Goal: Contribute content: Add original content to the website for others to see

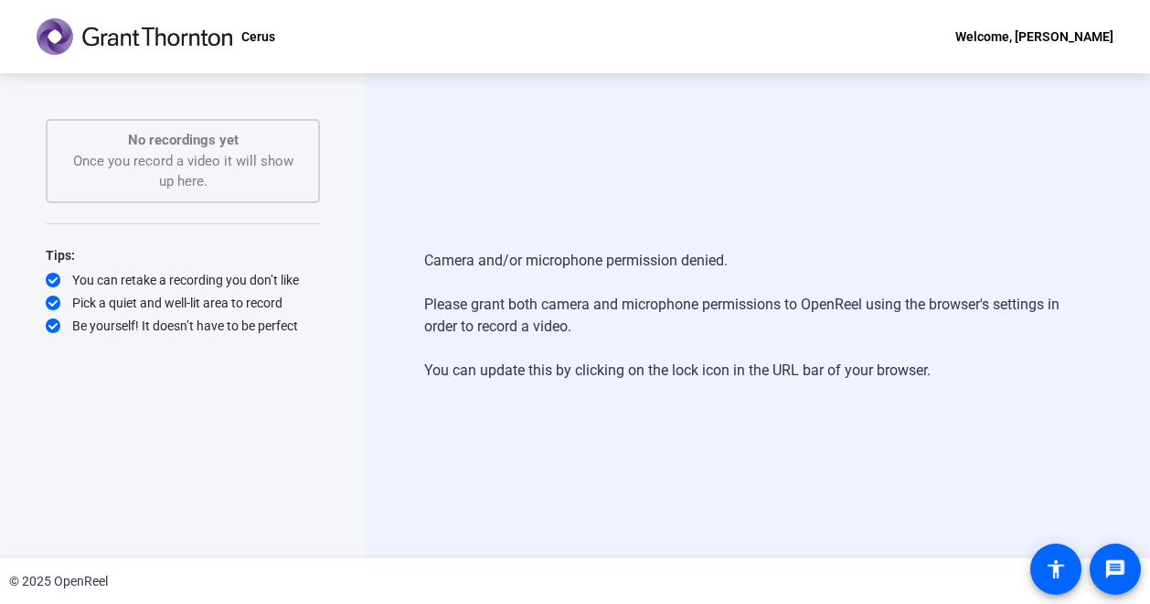
click at [177, 147] on p "No recordings yet" at bounding box center [183, 140] width 234 height 21
click at [1064, 570] on mat-icon "accessibility" at bounding box center [1056, 569] width 22 height 22
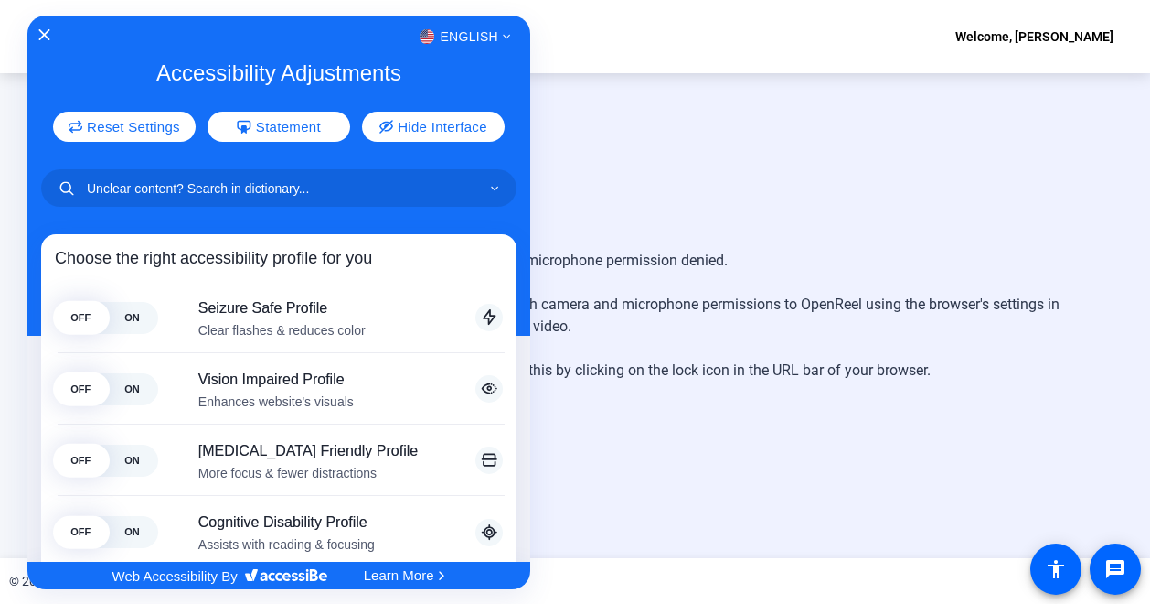
click at [805, 367] on div at bounding box center [575, 302] width 1150 height 604
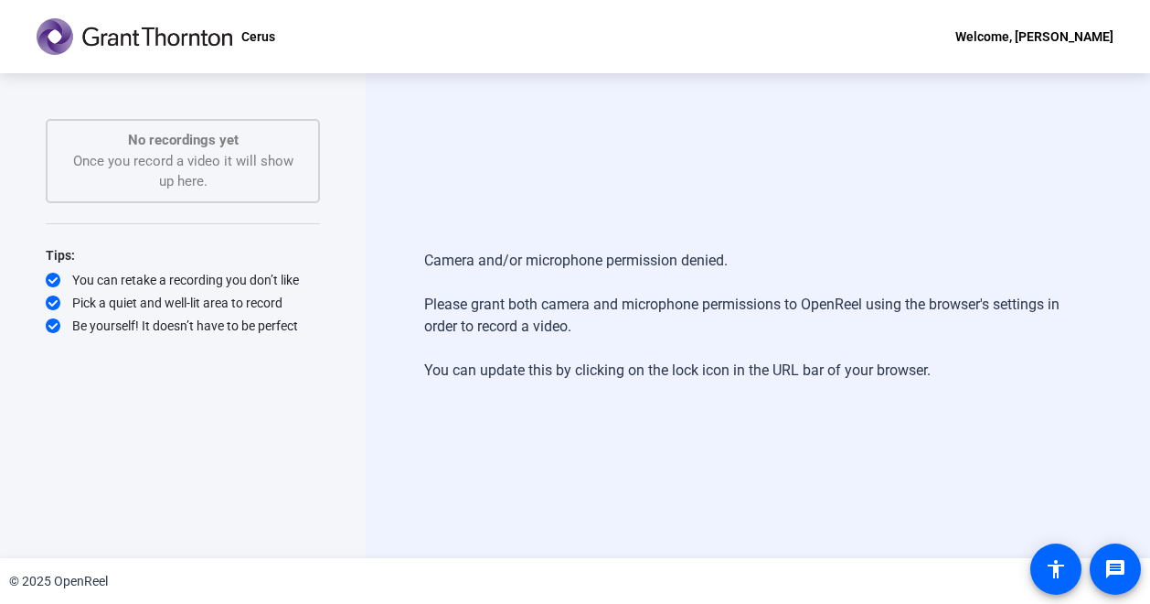
click at [159, 157] on div "No recordings yet Once you record a video it will show up here." at bounding box center [183, 161] width 234 height 62
click at [536, 268] on div "Camera and/or microphone permission denied. Please grant both camera and microp…" at bounding box center [757, 315] width 667 height 168
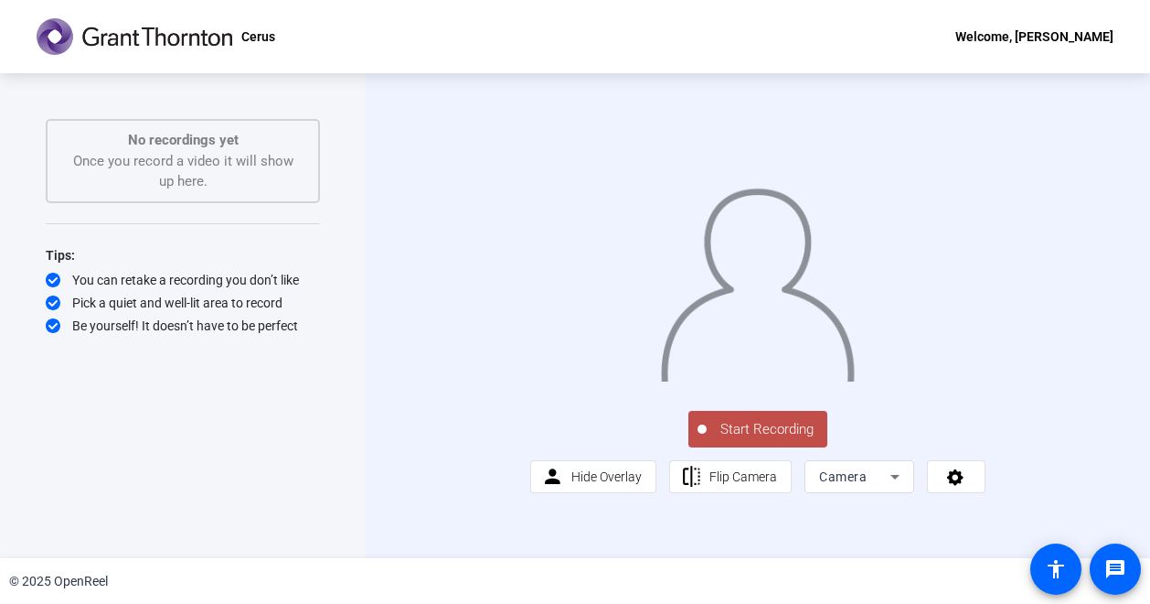
click at [889, 487] on icon at bounding box center [895, 476] width 22 height 22
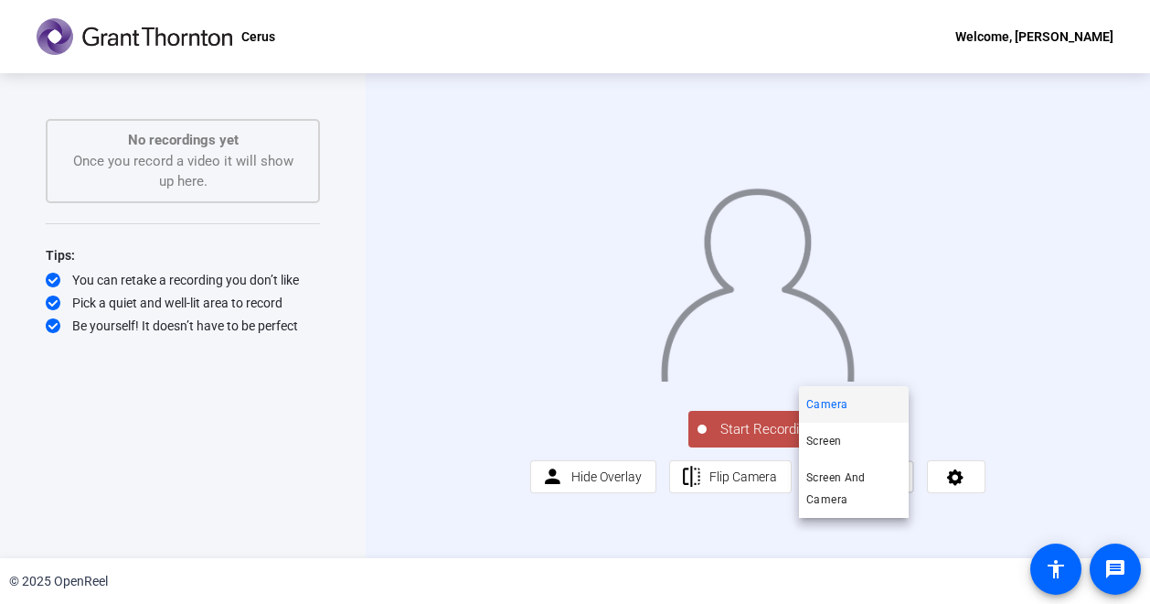
click at [889, 542] on div at bounding box center [575, 302] width 1150 height 604
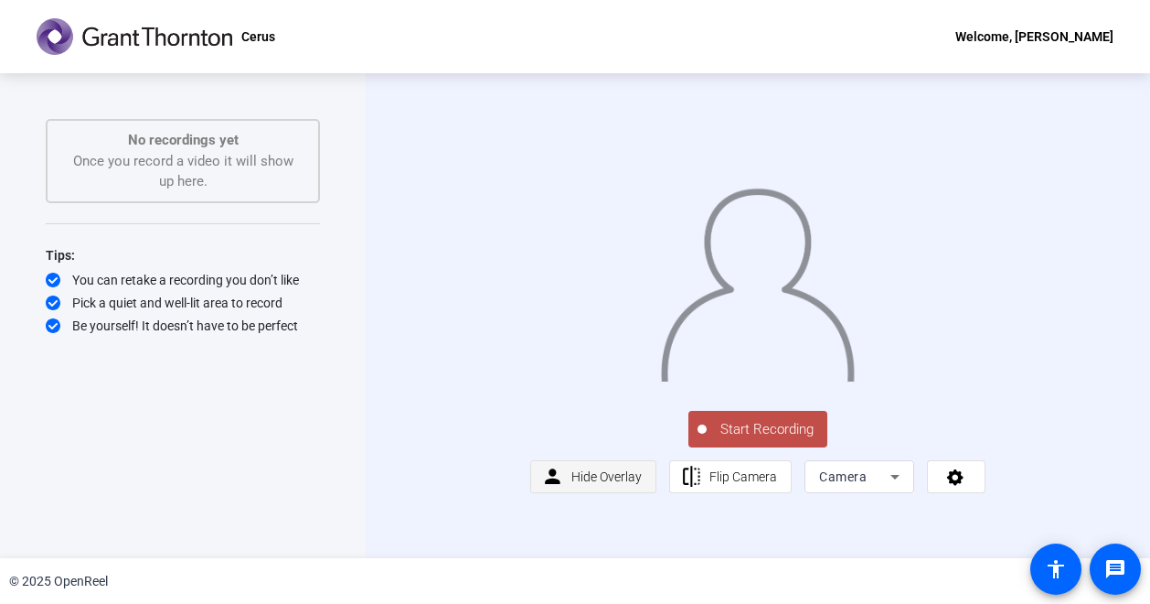
click at [594, 484] on span "Hide Overlay" at bounding box center [607, 476] width 70 height 15
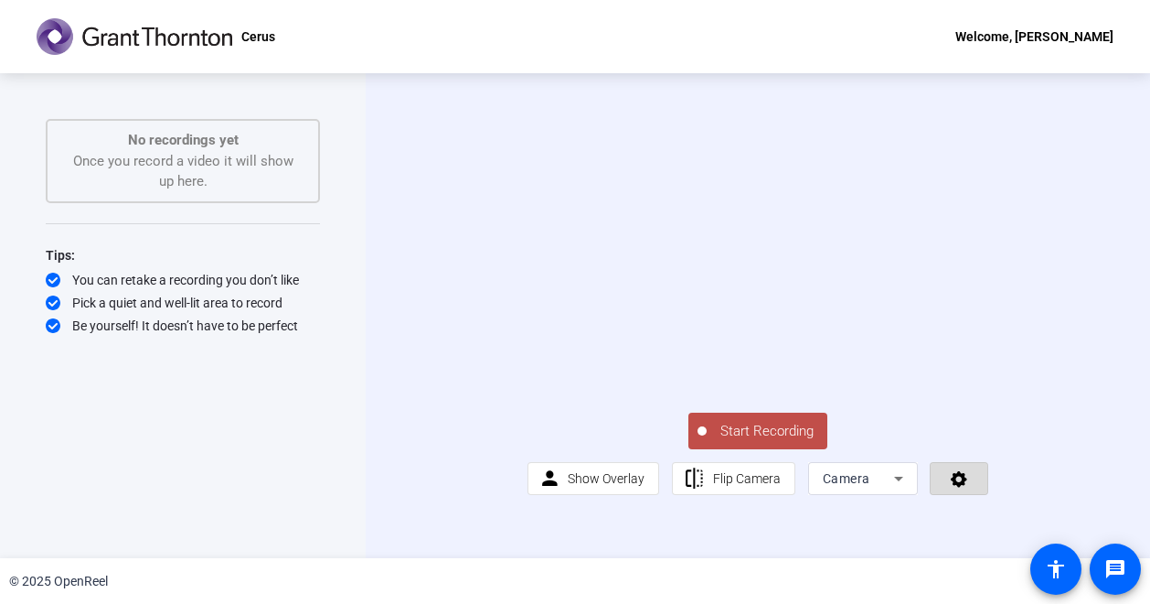
click at [957, 487] on icon at bounding box center [959, 478] width 21 height 18
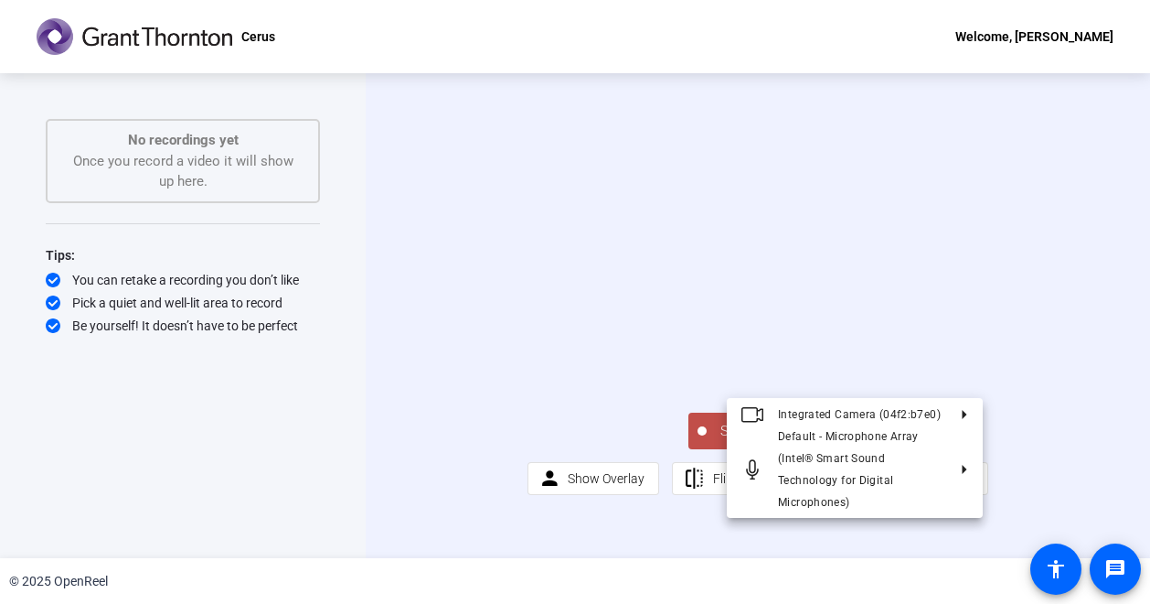
click at [883, 528] on div at bounding box center [575, 302] width 1150 height 604
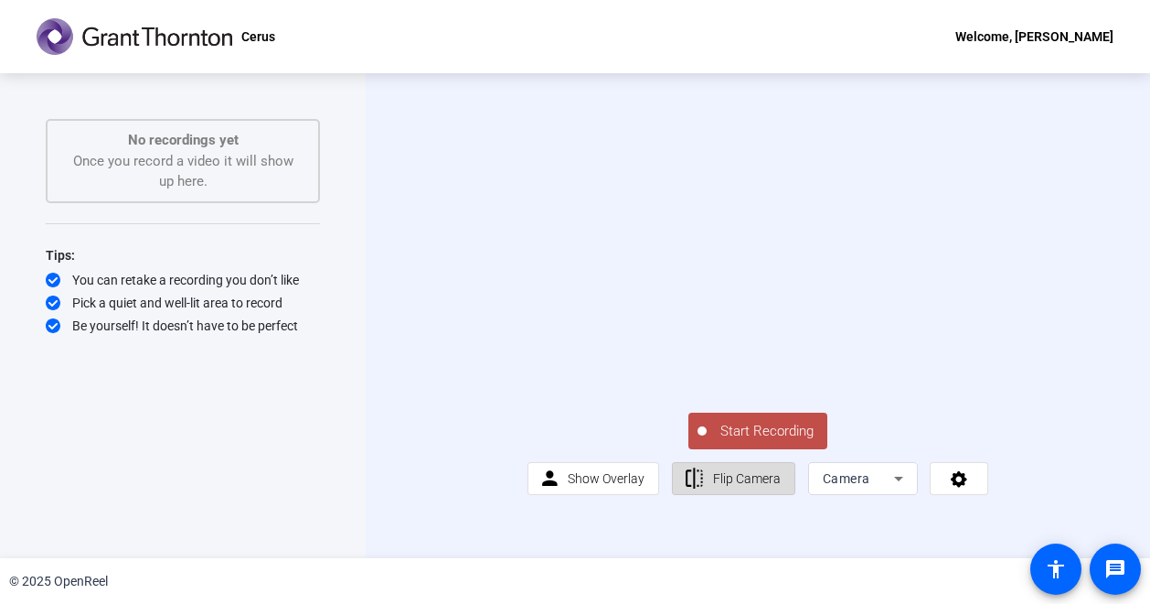
click at [748, 496] on span "Flip Camera" at bounding box center [747, 478] width 68 height 35
click at [673, 241] on video at bounding box center [759, 266] width 462 height 260
click at [690, 552] on div "Flip Camera" at bounding box center [690, 563] width 79 height 22
click at [842, 481] on div "Start Recording person Show Overlay flip Flip Camera Camera" at bounding box center [759, 453] width 462 height 86
click at [146, 260] on div "Tips:" at bounding box center [183, 255] width 274 height 22
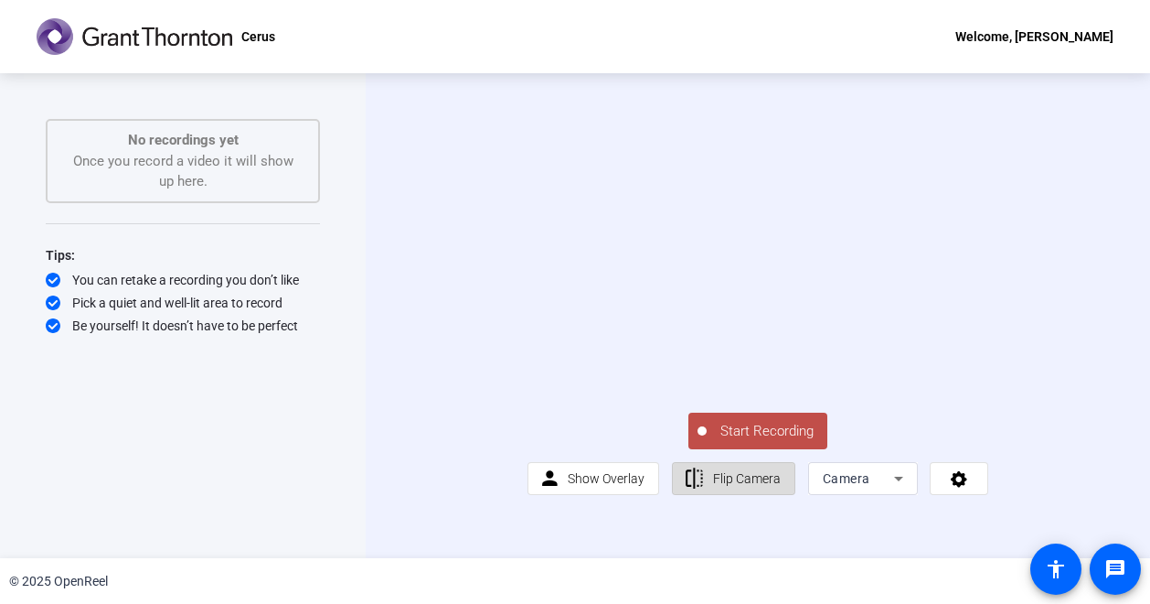
click at [736, 486] on span "Flip Camera" at bounding box center [747, 478] width 68 height 15
click at [777, 449] on button "Start Recording" at bounding box center [758, 430] width 139 height 37
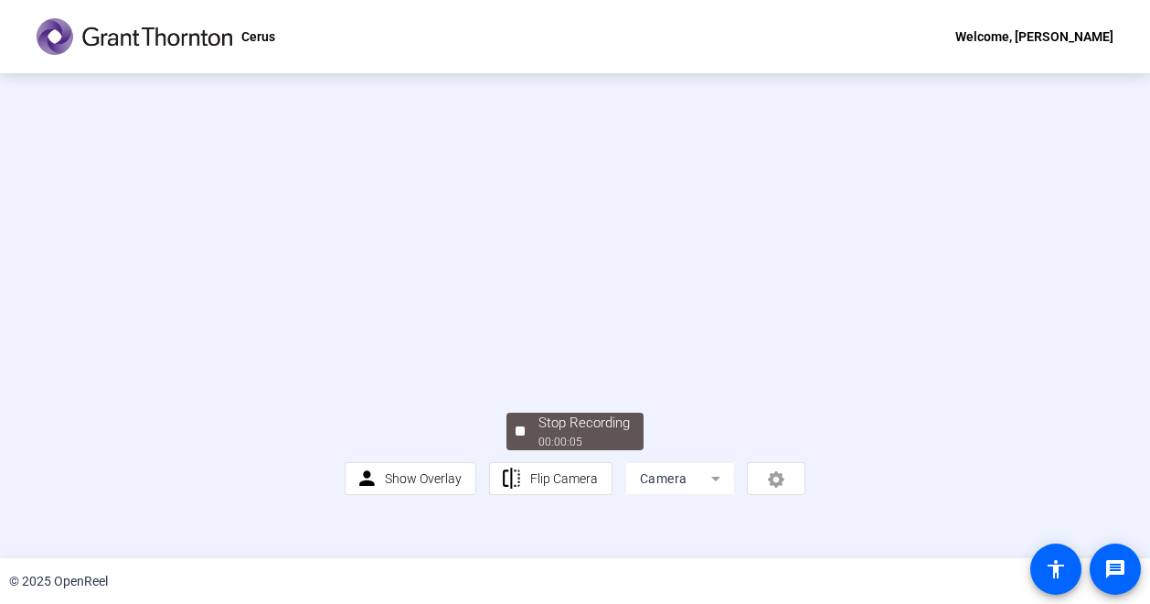
click at [601, 344] on video at bounding box center [576, 266] width 462 height 260
click at [1062, 561] on mat-icon "accessibility" at bounding box center [1056, 569] width 22 height 22
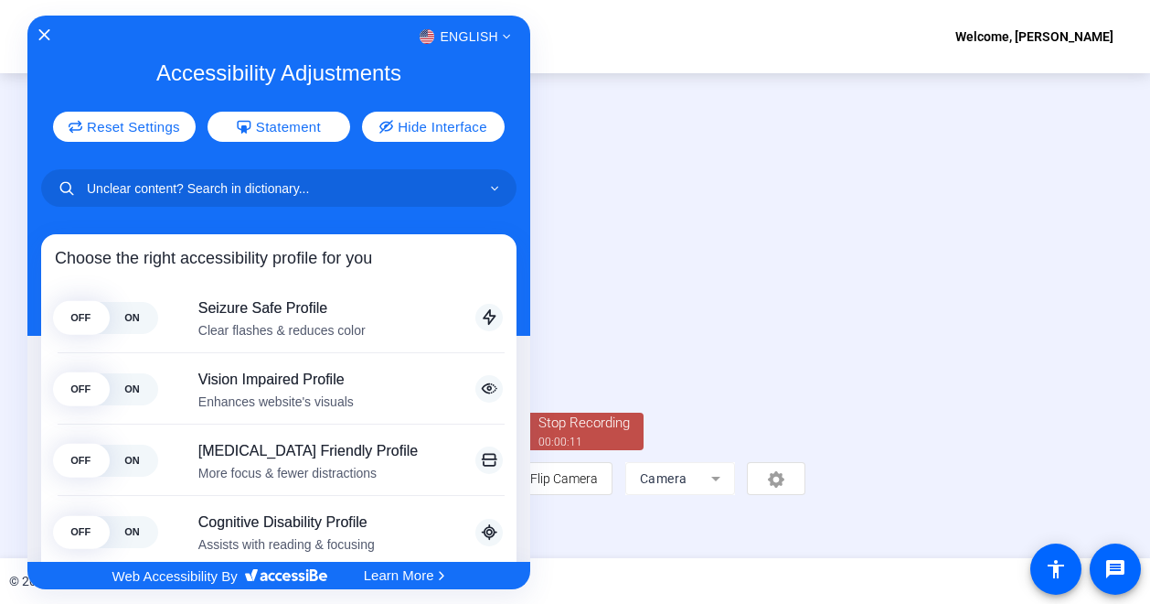
click at [815, 464] on div at bounding box center [575, 302] width 1150 height 604
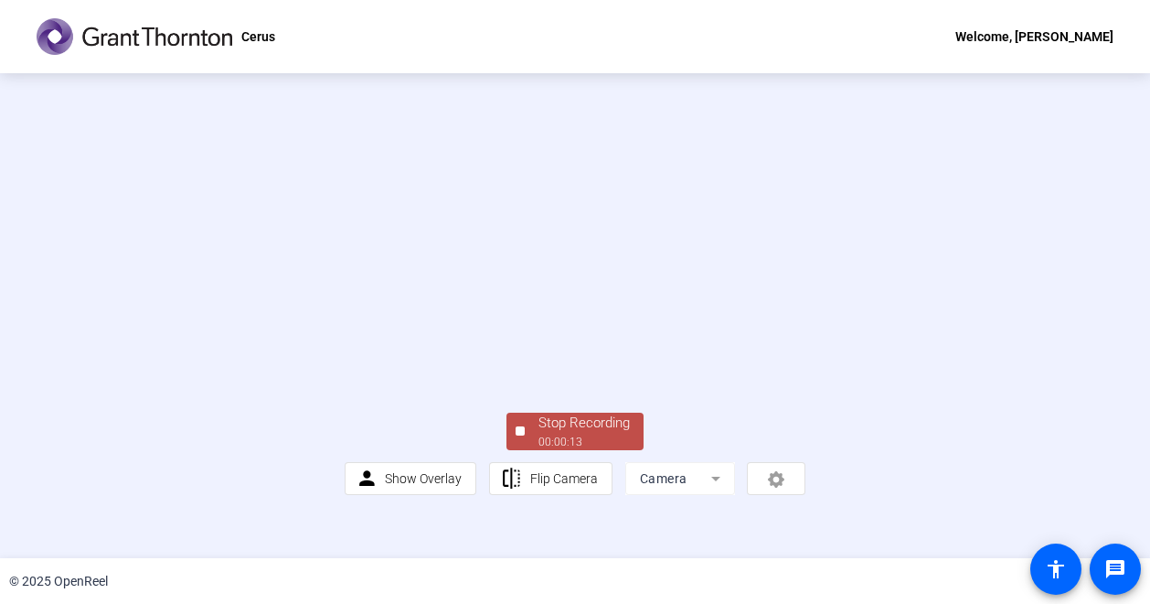
click at [481, 214] on video at bounding box center [576, 266] width 462 height 260
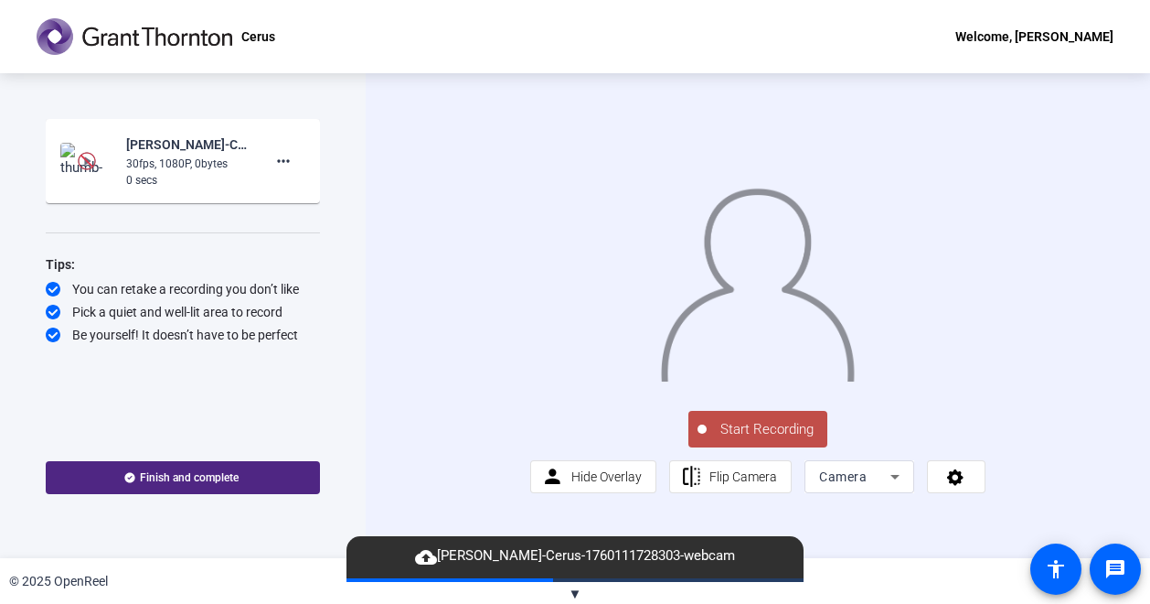
click at [776, 440] on span "Start Recording" at bounding box center [767, 429] width 121 height 21
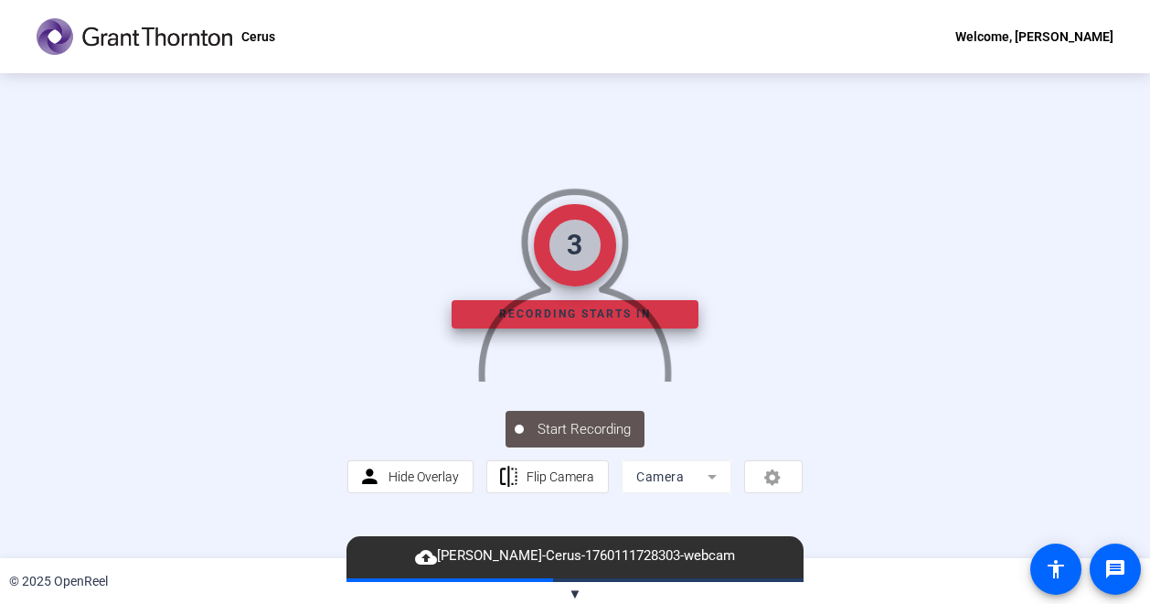
click at [673, 381] on img at bounding box center [574, 279] width 197 height 205
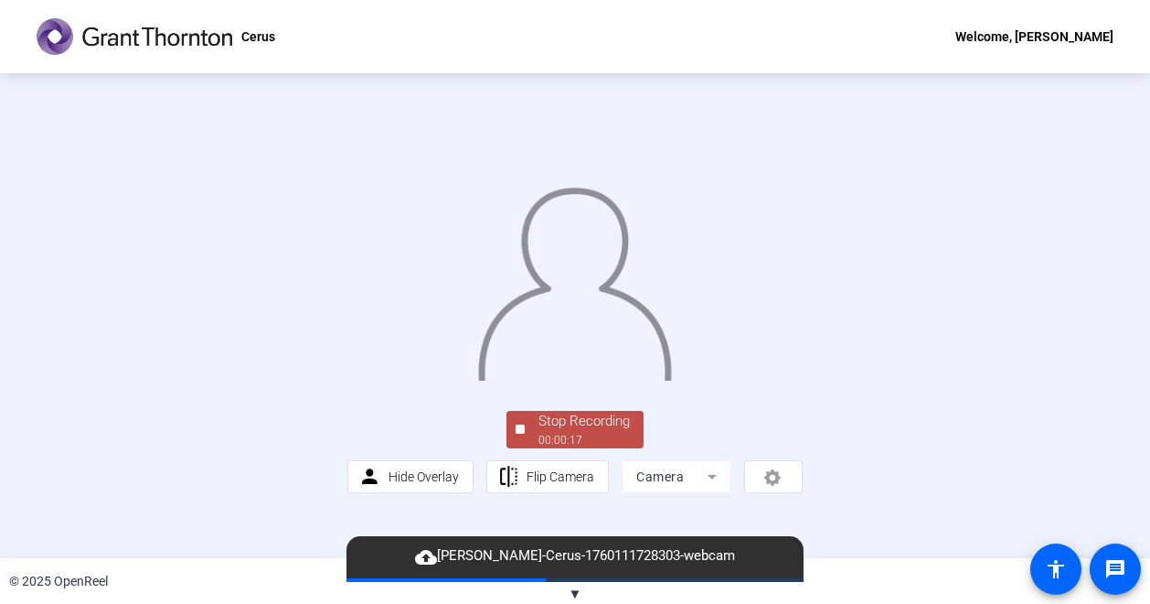
click at [573, 380] on img at bounding box center [574, 278] width 197 height 205
